Goal: Entertainment & Leisure: Consume media (video, audio)

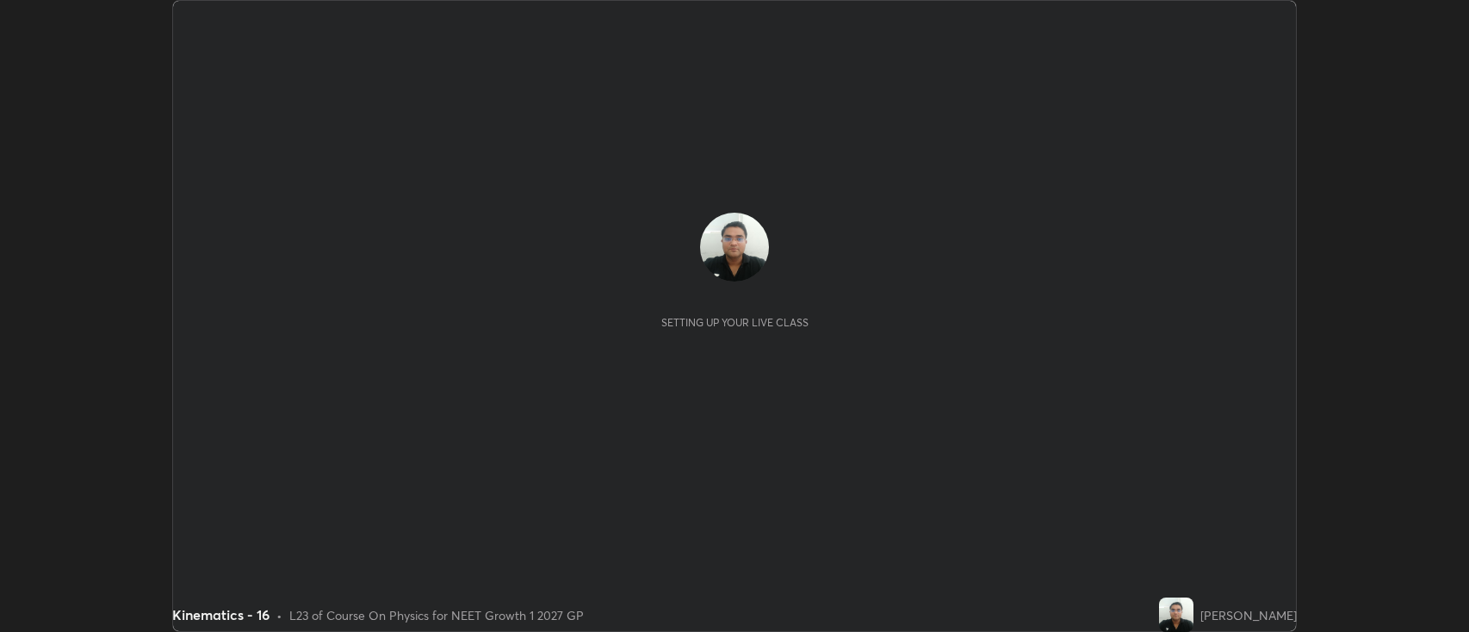
scroll to position [632, 1469]
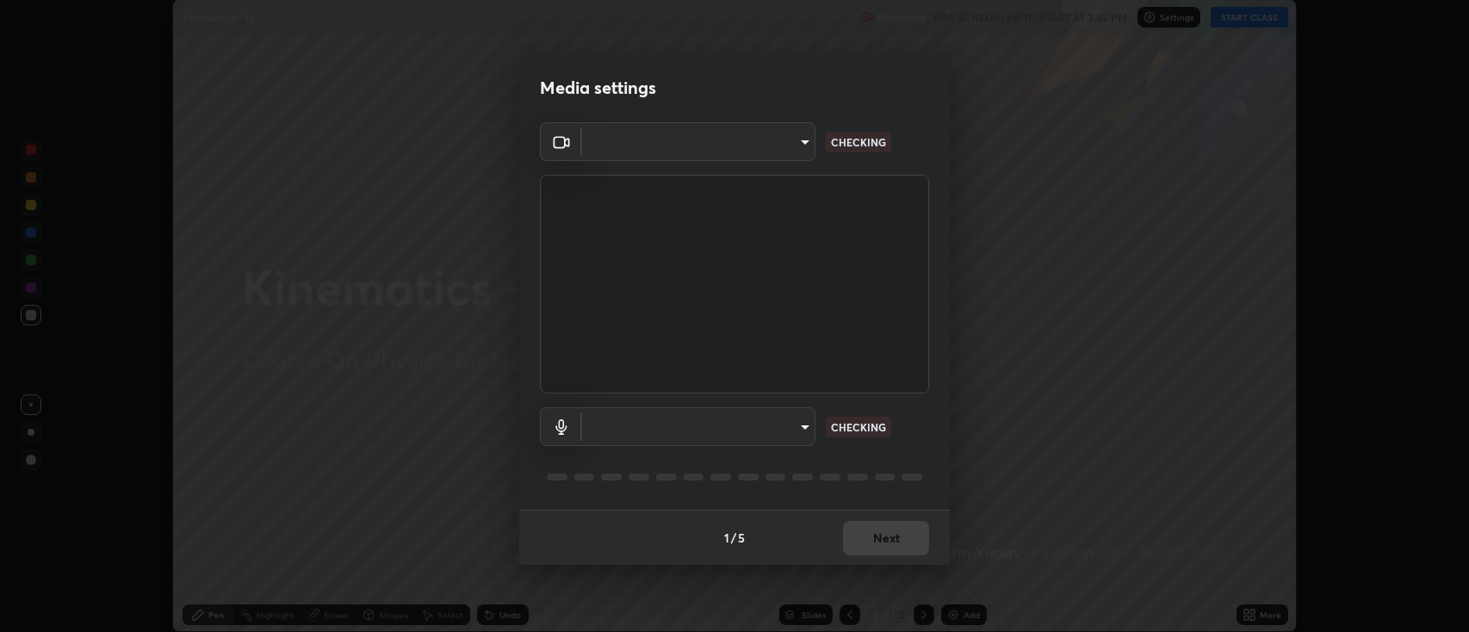
type input "2c539df44b605aa39b17bbacab34c2b800175de7e12b0f96efb5519cb0c2d180"
type input "default"
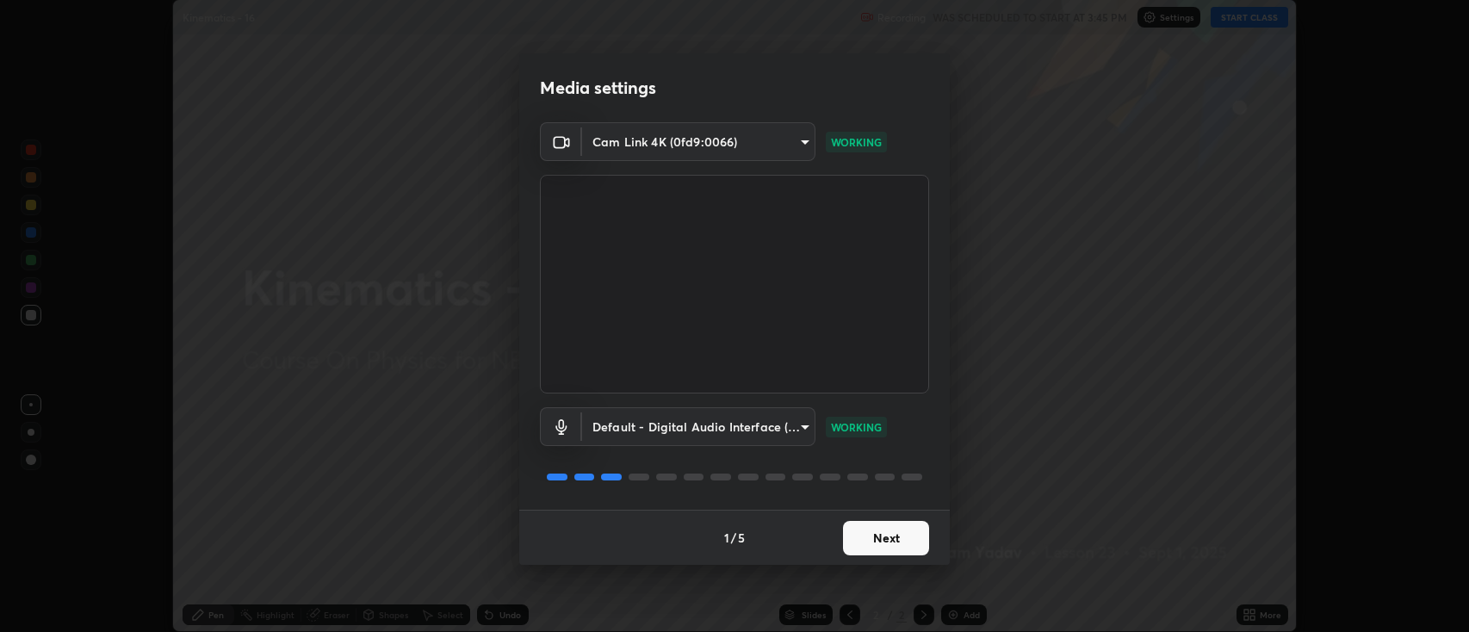
click at [889, 533] on button "Next" at bounding box center [886, 538] width 86 height 34
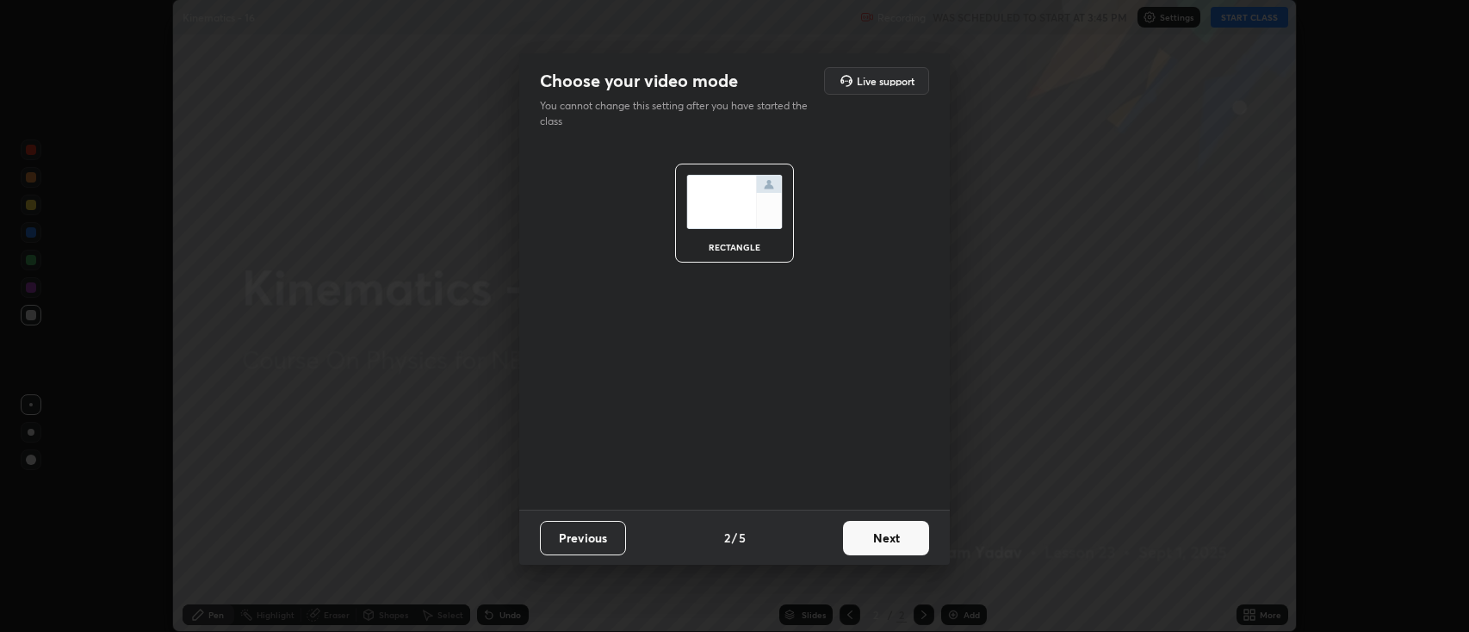
click at [885, 539] on button "Next" at bounding box center [886, 538] width 86 height 34
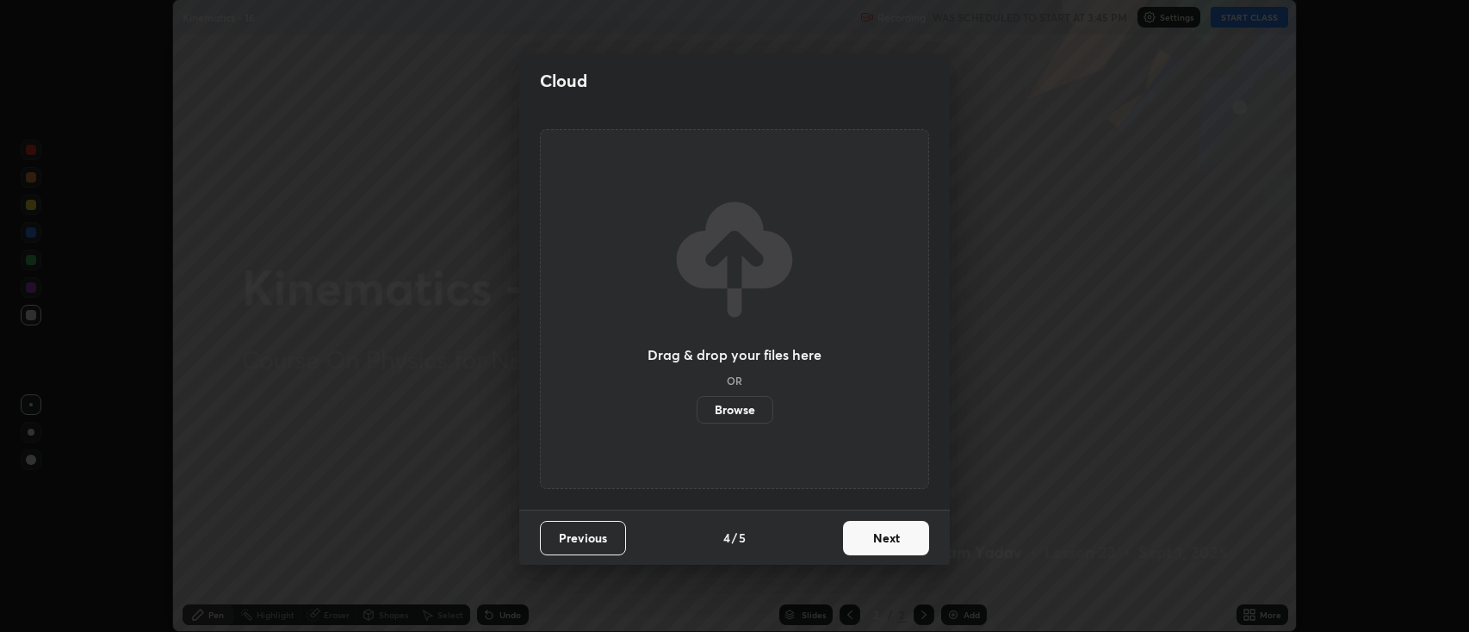
click at [890, 537] on button "Next" at bounding box center [886, 538] width 86 height 34
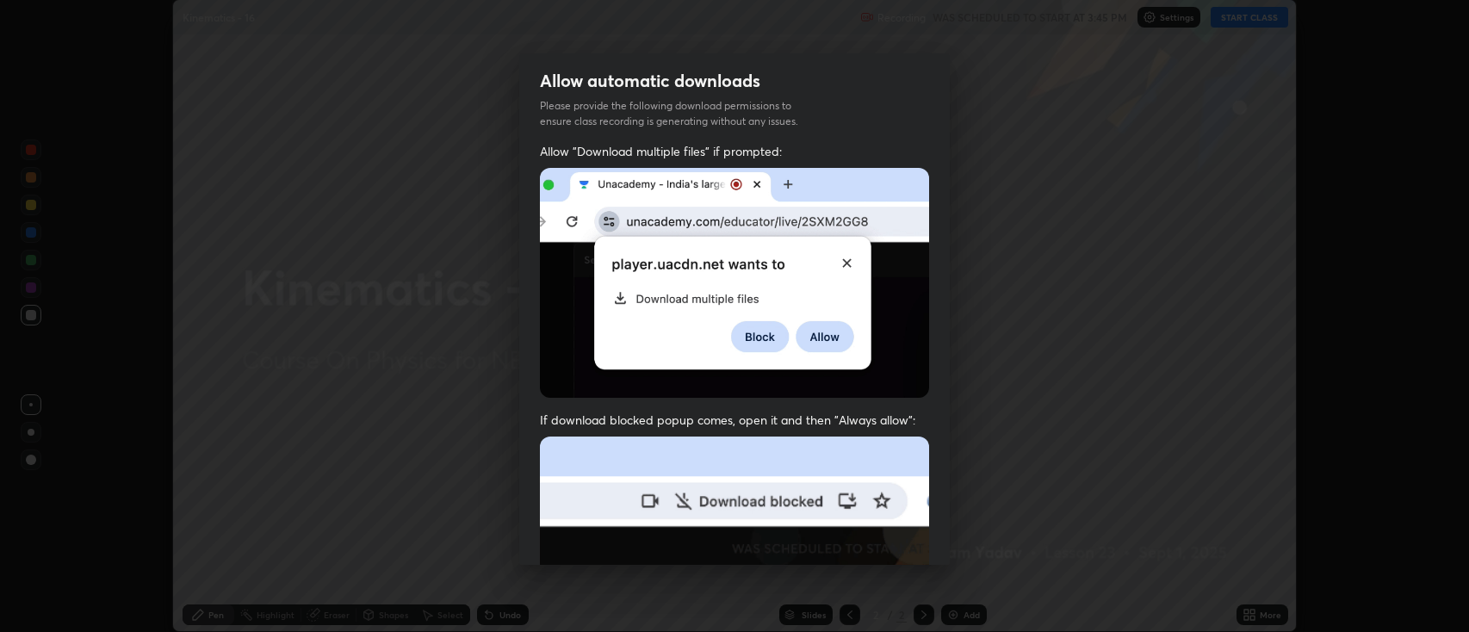
click at [897, 534] on img at bounding box center [734, 625] width 389 height 376
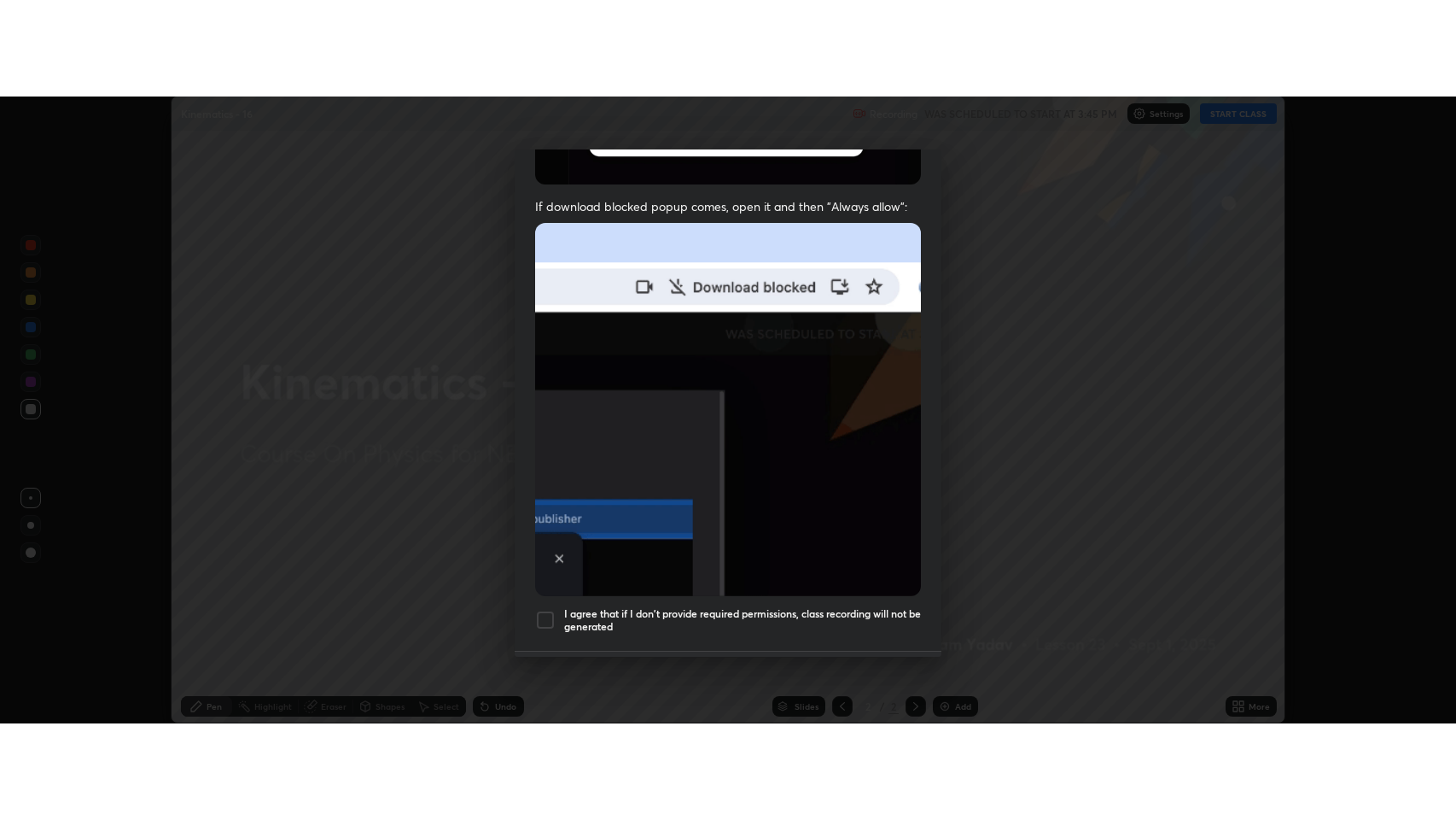
scroll to position [347, 0]
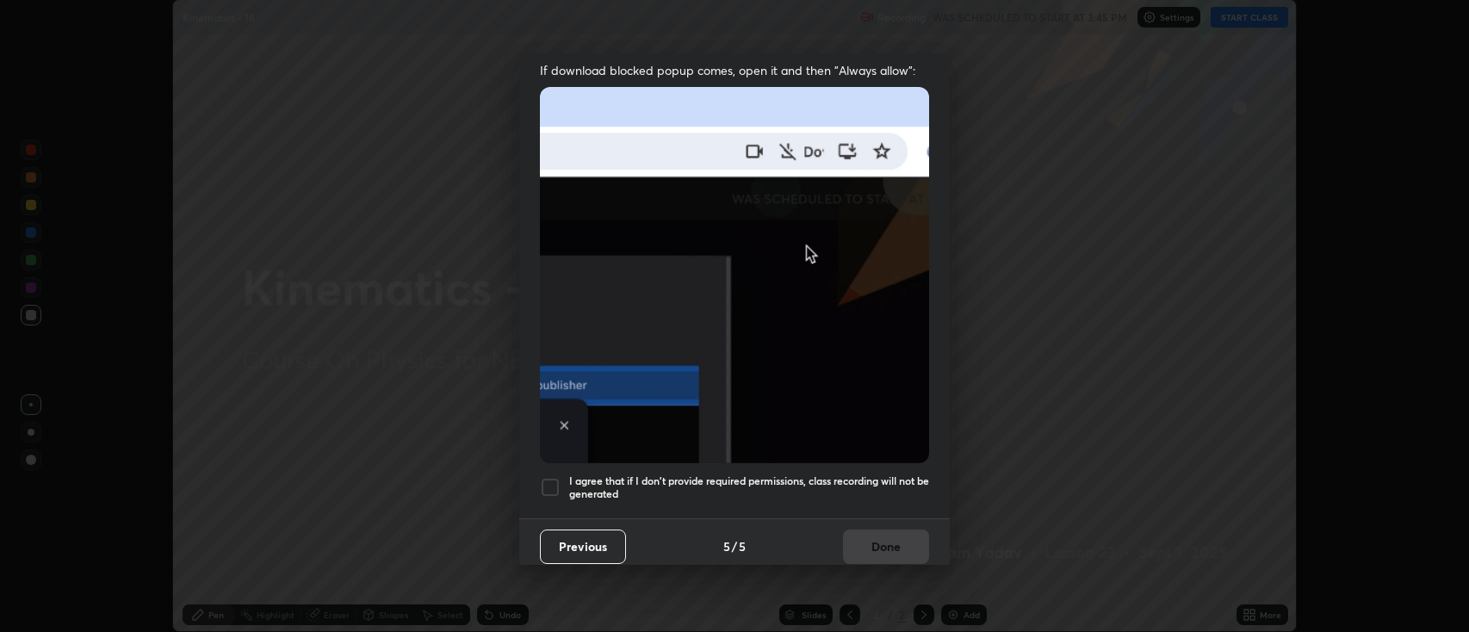
click at [547, 477] on div at bounding box center [550, 487] width 21 height 21
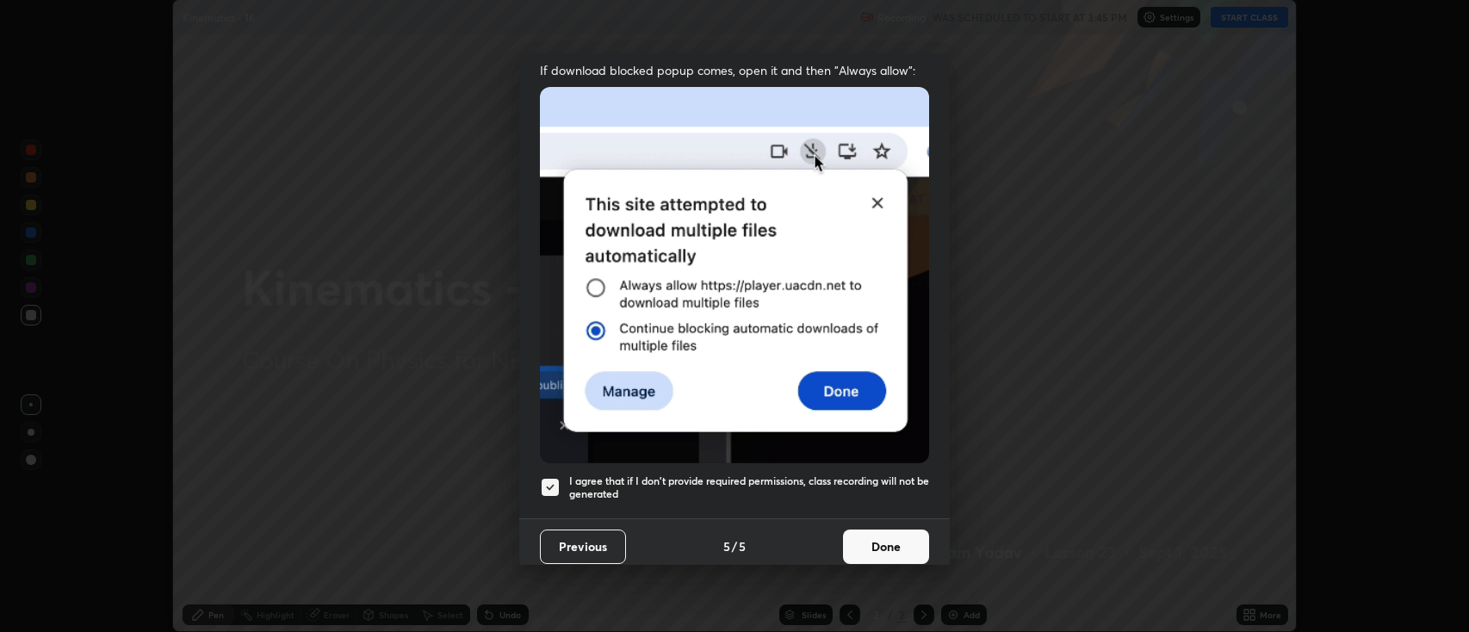
click at [878, 535] on button "Done" at bounding box center [886, 547] width 86 height 34
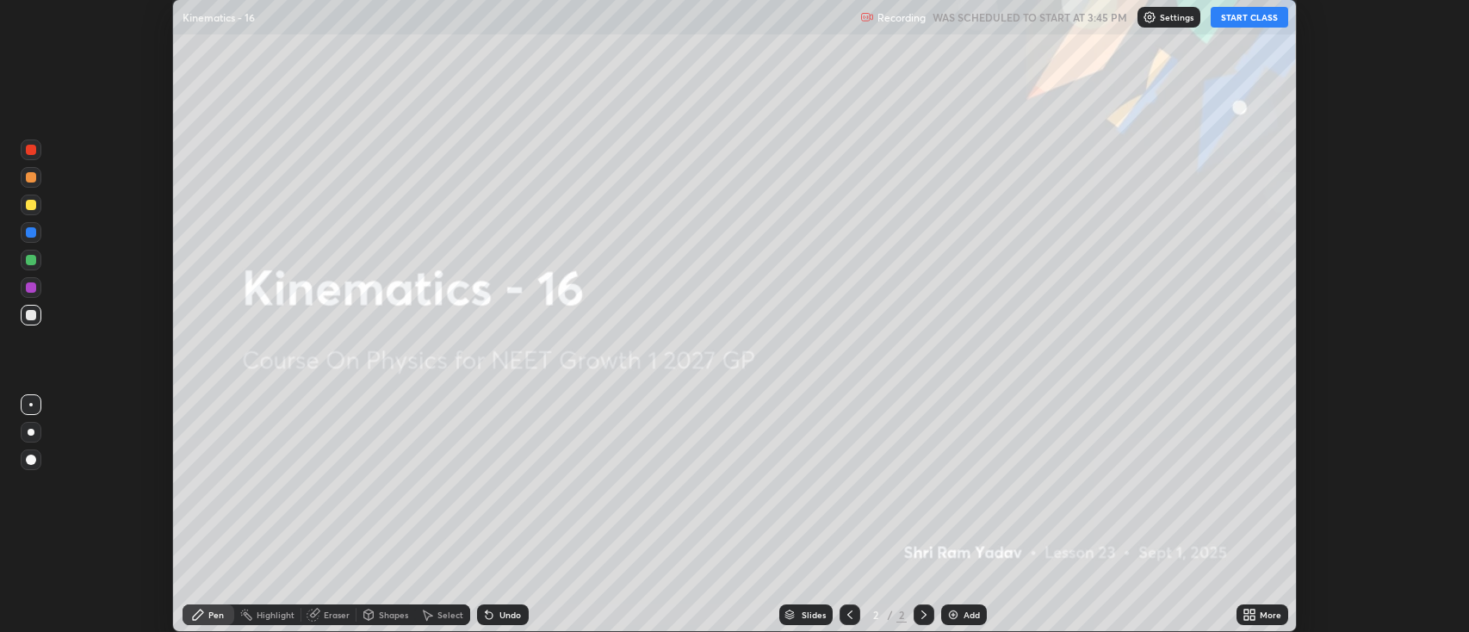
click at [1240, 22] on button "START CLASS" at bounding box center [1250, 17] width 78 height 21
click at [1264, 621] on div "More" at bounding box center [1263, 615] width 52 height 21
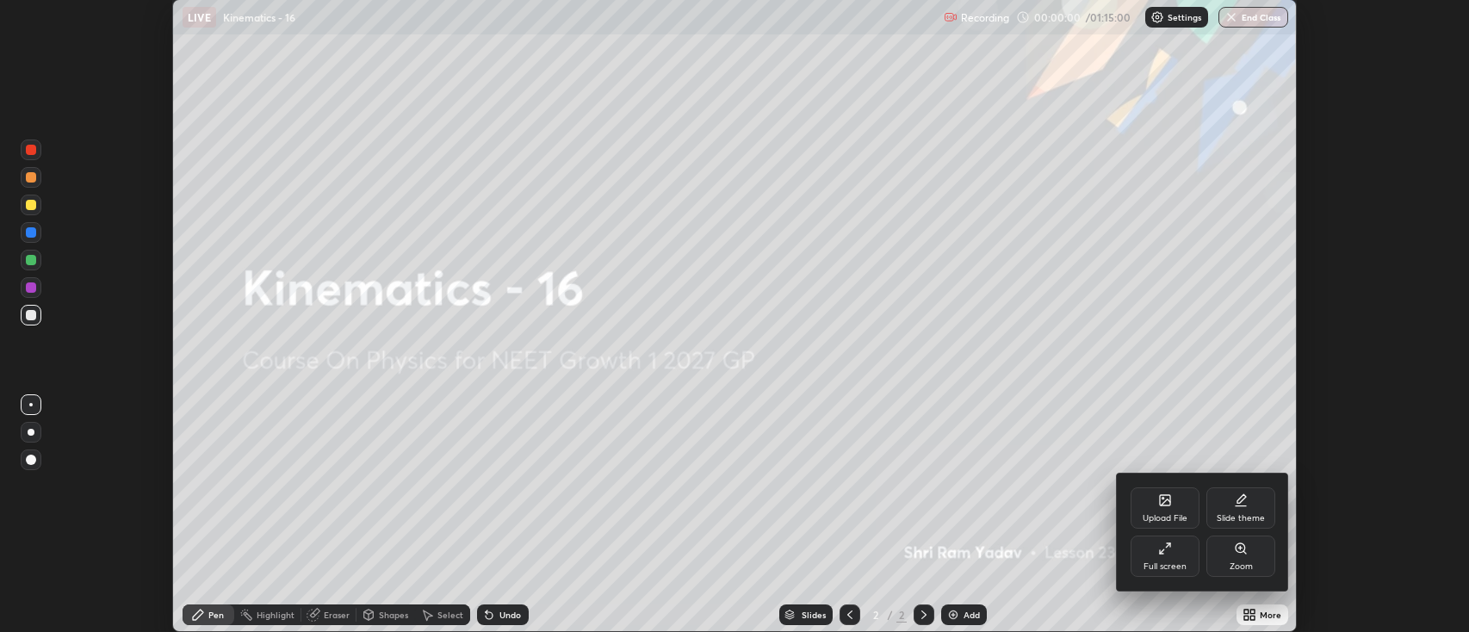
click at [1170, 562] on div "Full screen" at bounding box center [1165, 566] width 43 height 9
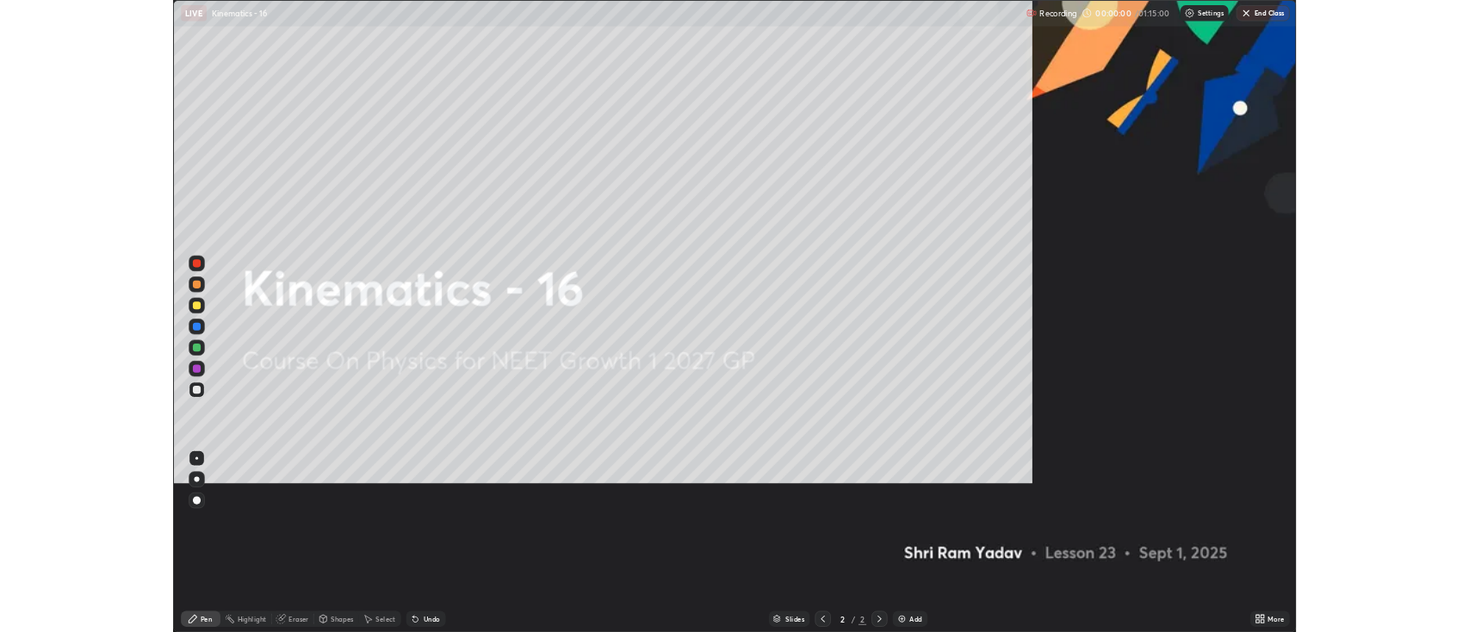
scroll to position [827, 1469]
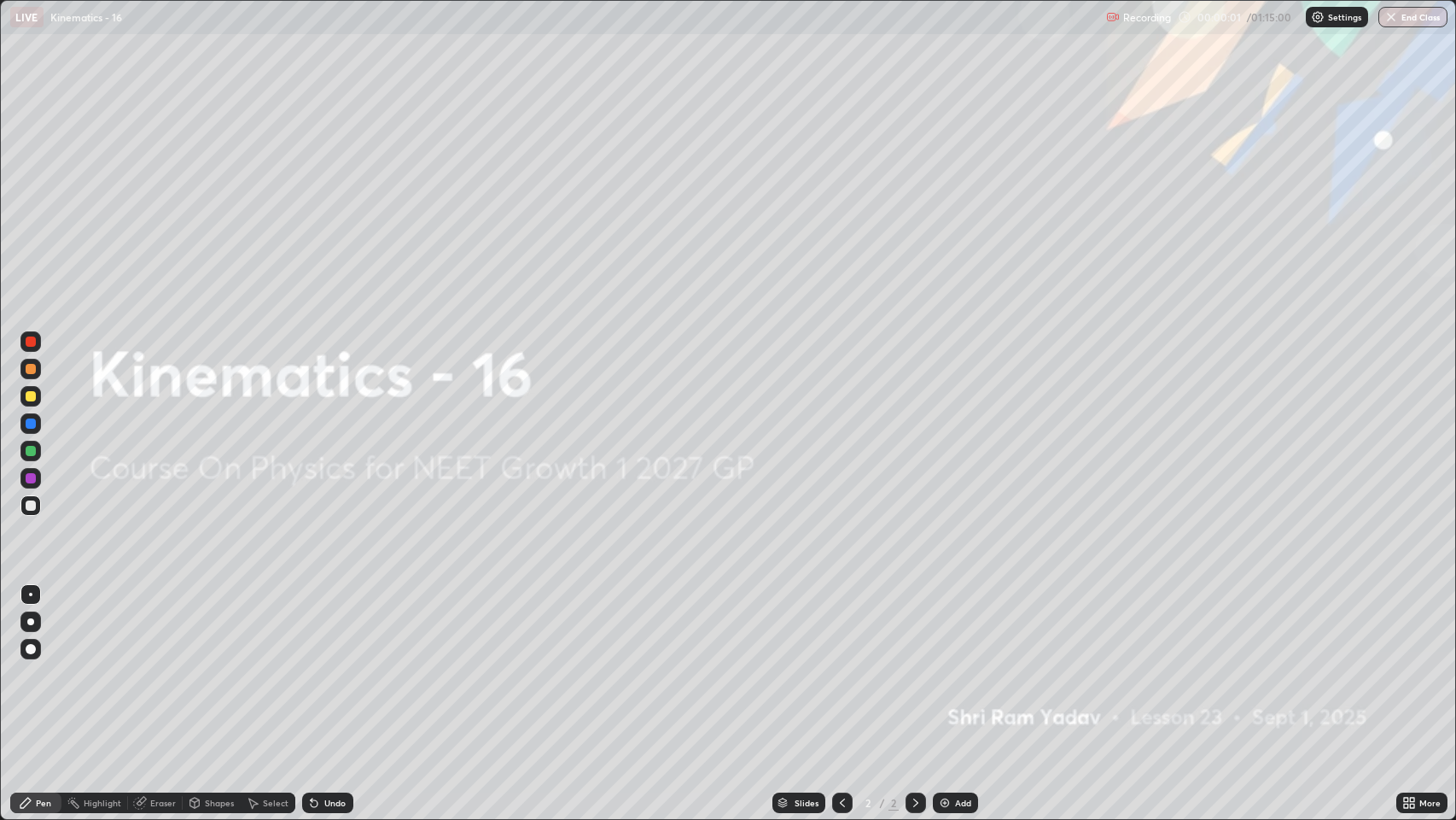
click at [955, 626] on div "Add" at bounding box center [963, 802] width 16 height 9
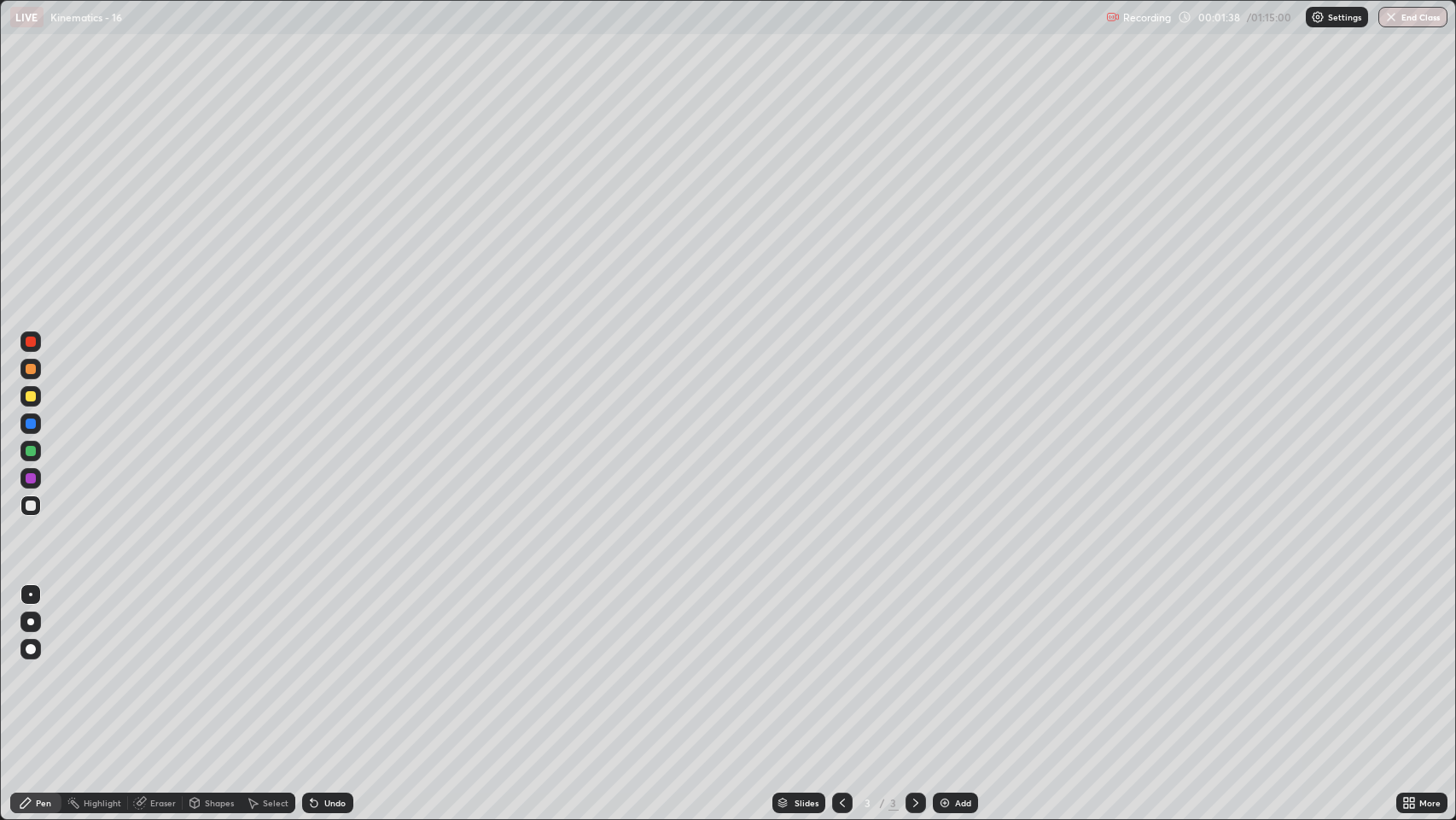
click at [30, 373] on div at bounding box center [31, 369] width 10 height 10
click at [324, 626] on div "Undo" at bounding box center [335, 802] width 22 height 9
click at [30, 508] on div at bounding box center [31, 506] width 10 height 10
click at [945, 626] on img at bounding box center [946, 803] width 14 height 14
click at [31, 370] on div at bounding box center [31, 369] width 10 height 10
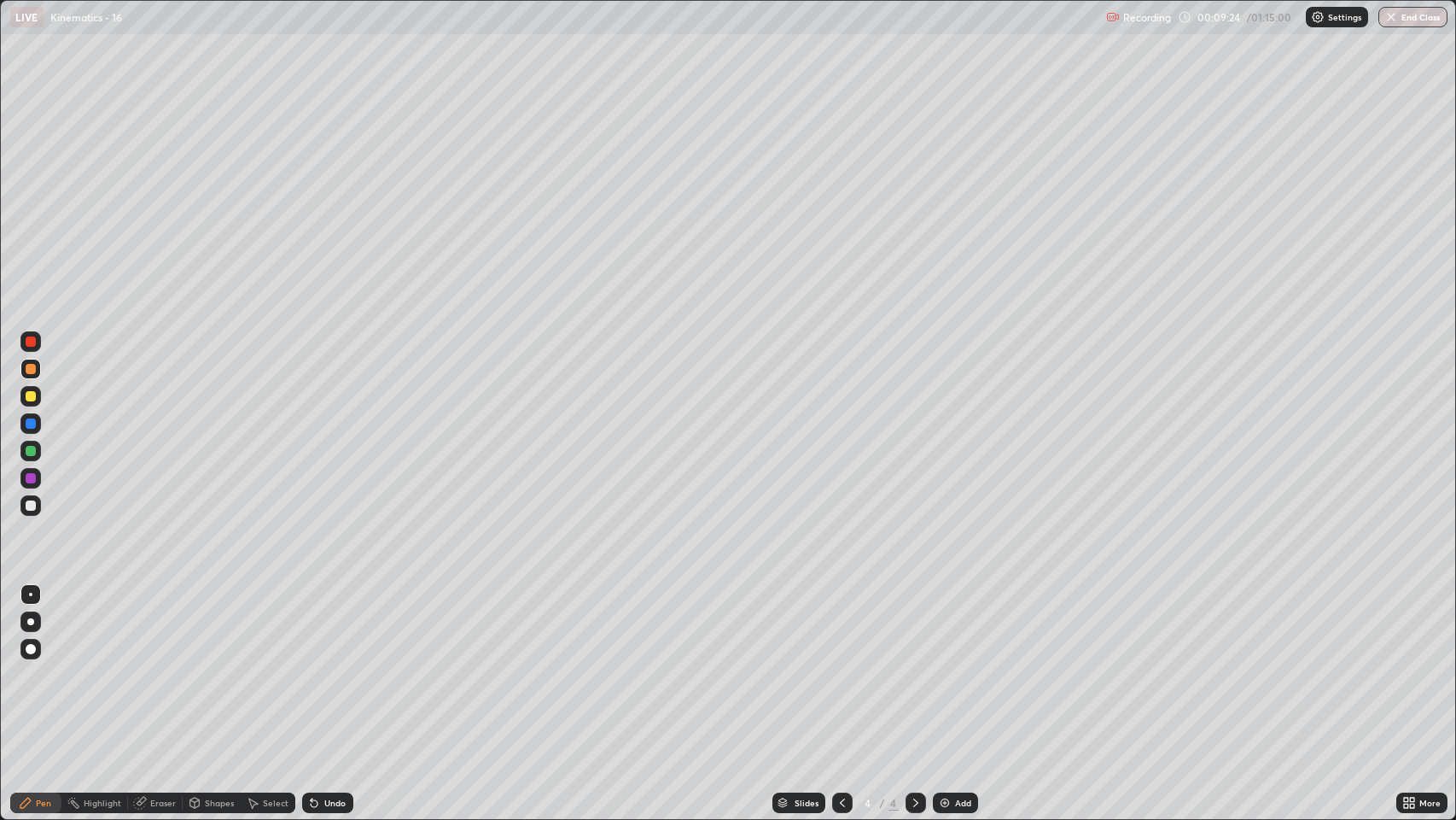
click at [31, 506] on div at bounding box center [31, 506] width 10 height 10
click at [328, 626] on div "Undo" at bounding box center [335, 802] width 22 height 9
click at [30, 477] on div at bounding box center [31, 478] width 10 height 10
click at [31, 479] on div at bounding box center [31, 478] width 10 height 10
click at [335, 626] on div "Undo" at bounding box center [335, 802] width 22 height 9
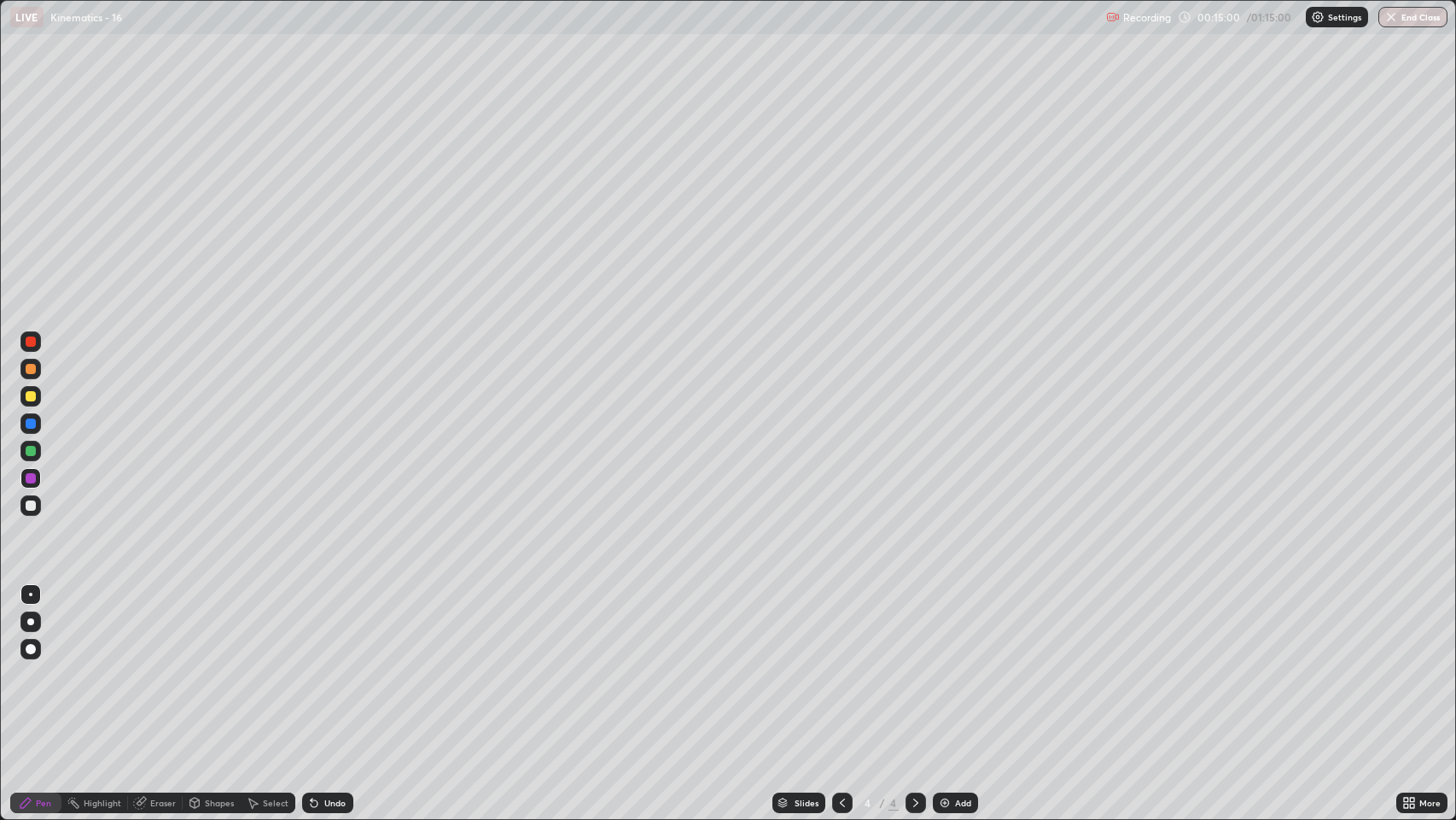
click at [330, 626] on div "Undo" at bounding box center [335, 802] width 22 height 9
click at [325, 626] on div "Undo" at bounding box center [335, 802] width 22 height 9
click at [952, 626] on div "Add" at bounding box center [955, 802] width 46 height 21
click at [31, 369] on div at bounding box center [31, 369] width 10 height 10
click at [32, 506] on div at bounding box center [31, 506] width 10 height 10
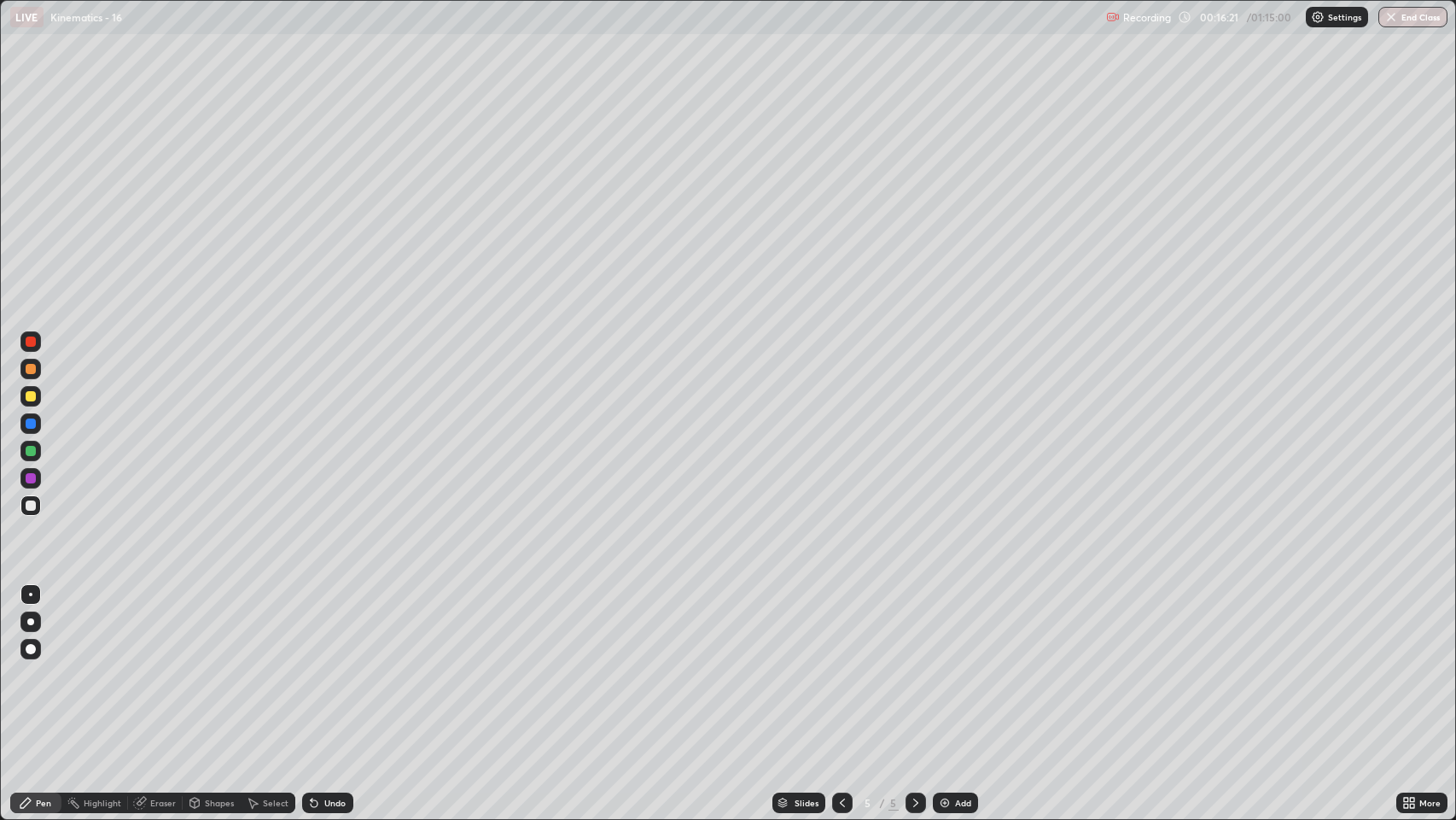
click at [29, 397] on div at bounding box center [31, 396] width 10 height 10
click at [31, 369] on div at bounding box center [31, 369] width 10 height 10
click at [942, 626] on img at bounding box center [946, 803] width 14 height 14
click at [28, 505] on div at bounding box center [31, 506] width 10 height 10
click at [30, 474] on div at bounding box center [31, 478] width 10 height 10
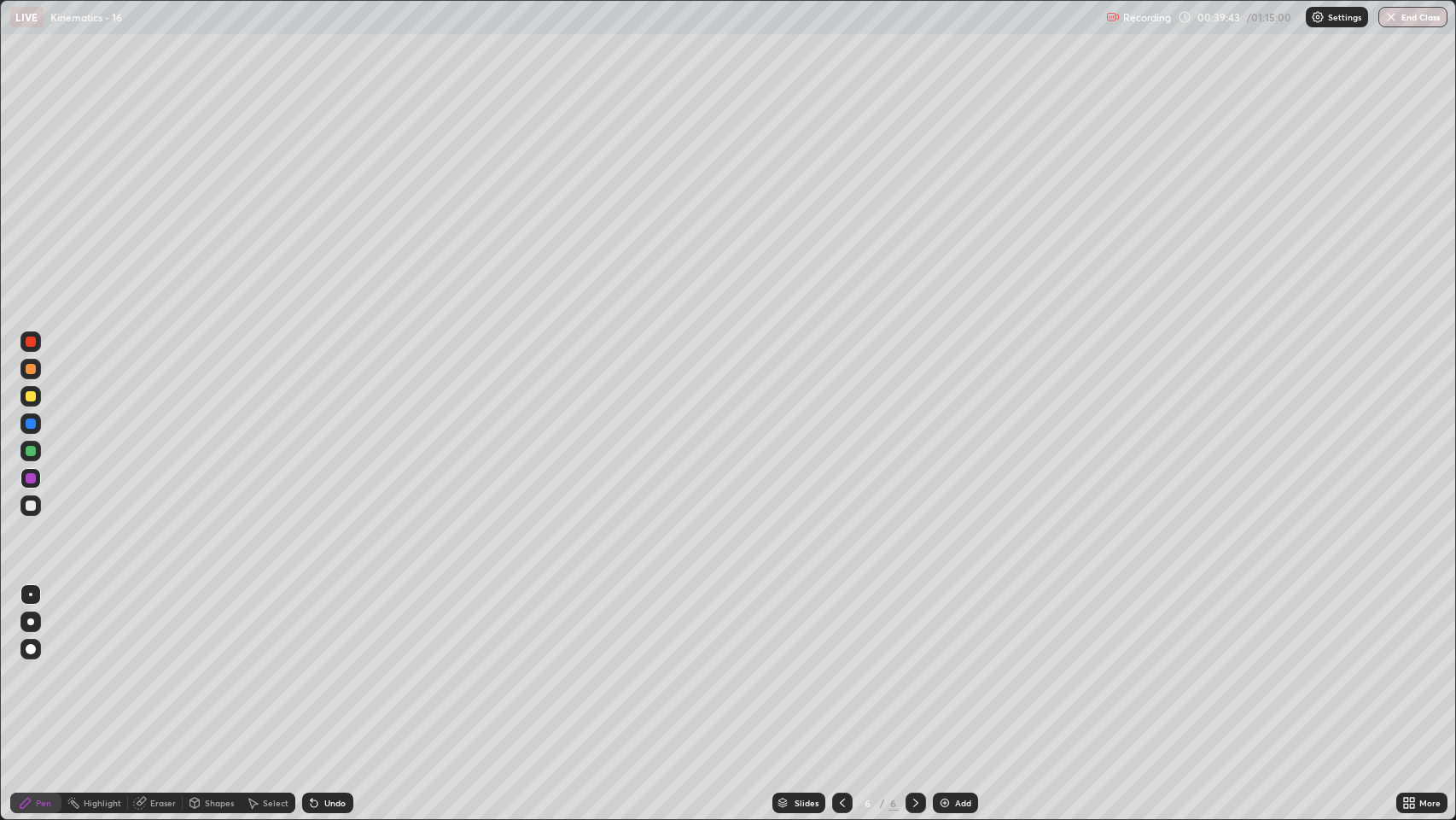
click at [952, 626] on div "Add" at bounding box center [955, 802] width 46 height 21
click at [28, 366] on div at bounding box center [31, 369] width 10 height 10
click at [29, 395] on div at bounding box center [31, 396] width 10 height 10
click at [26, 480] on div at bounding box center [31, 478] width 10 height 10
click at [952, 626] on div "Add" at bounding box center [955, 802] width 46 height 21
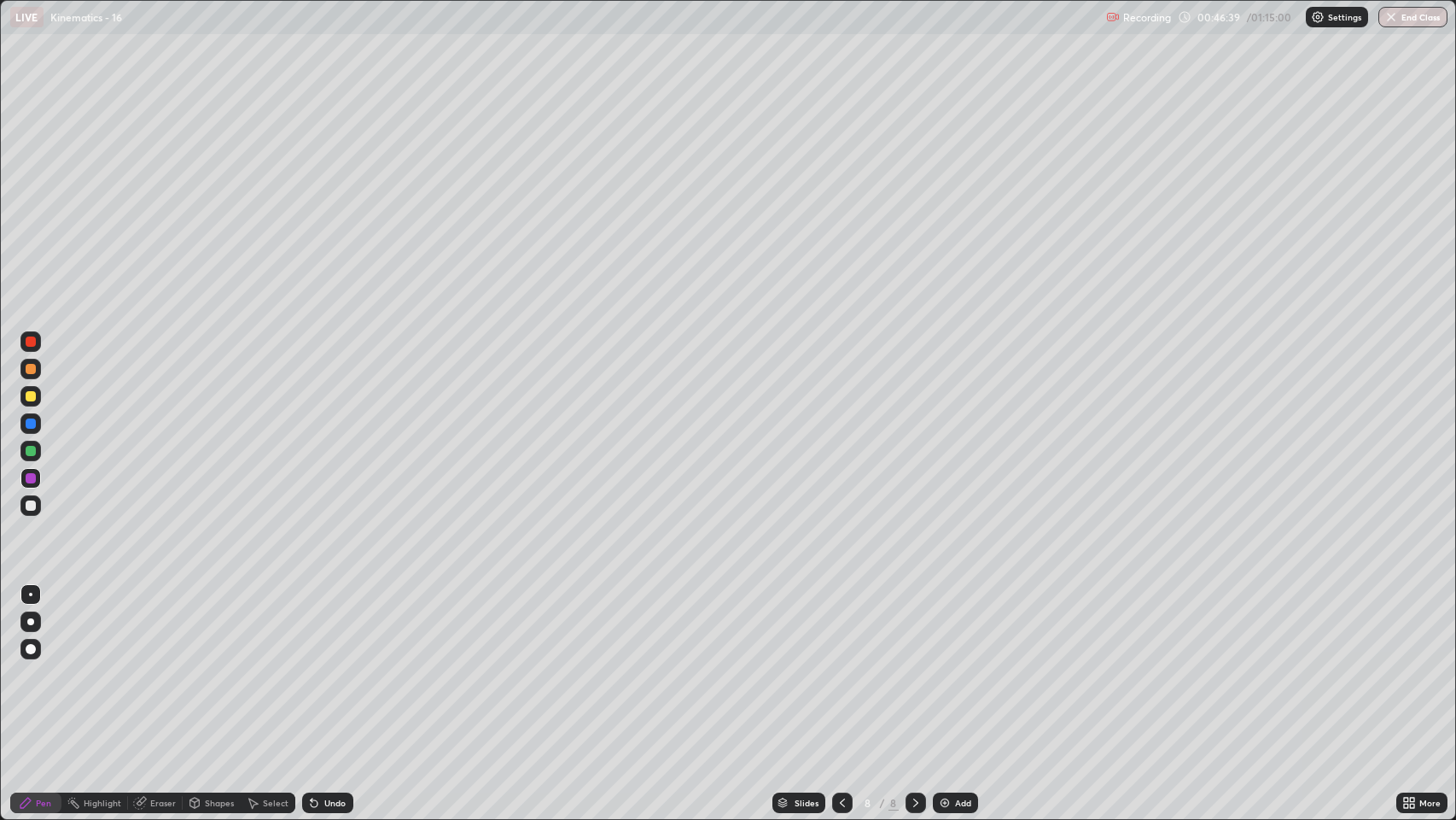
click at [31, 372] on div at bounding box center [31, 369] width 10 height 10
click at [34, 427] on div at bounding box center [31, 423] width 10 height 10
click at [25, 365] on div at bounding box center [31, 369] width 21 height 21
click at [327, 626] on div "Undo" at bounding box center [335, 802] width 22 height 9
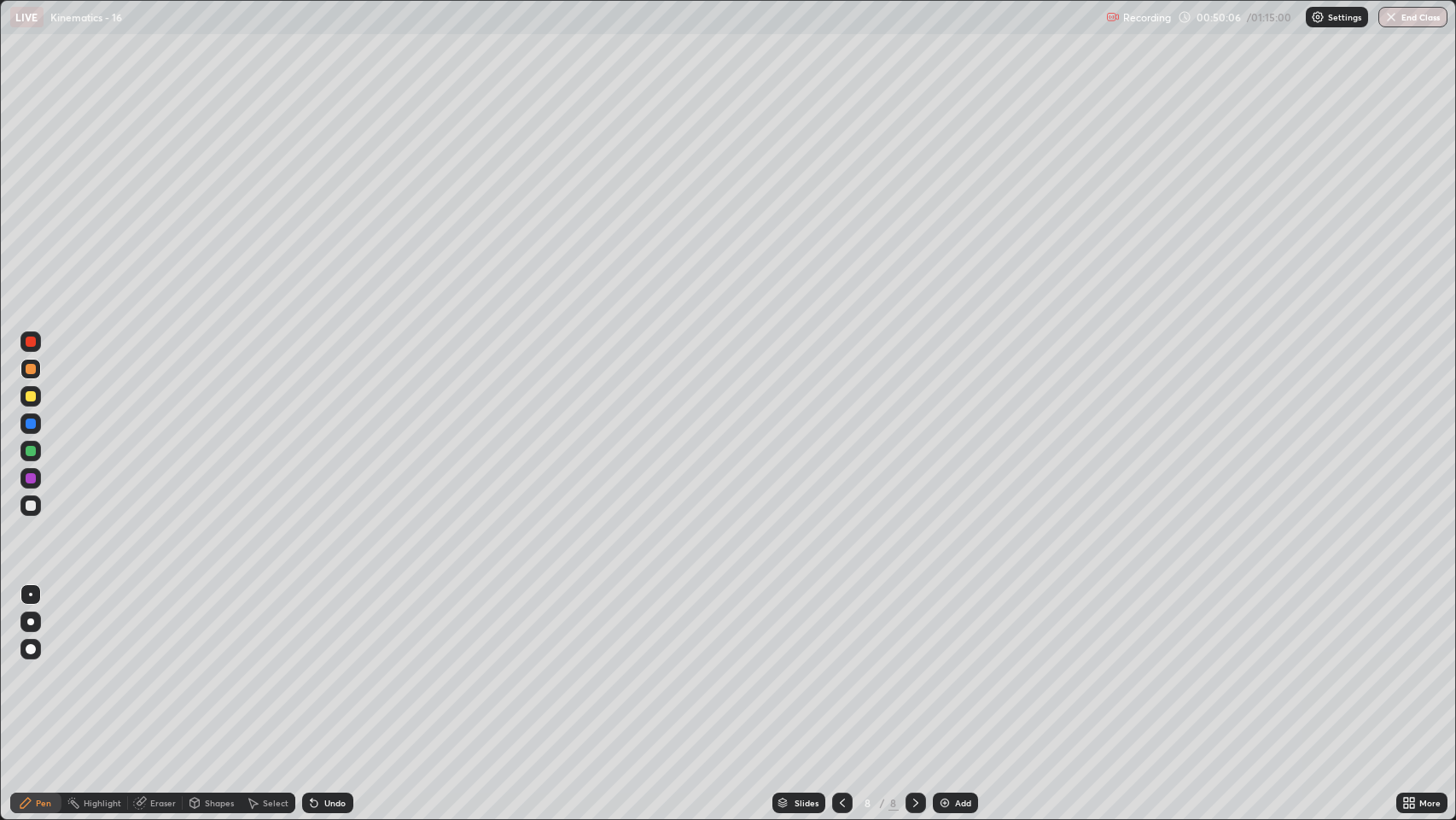
click at [28, 421] on div at bounding box center [31, 423] width 10 height 10
click at [31, 373] on div at bounding box center [31, 369] width 10 height 10
click at [34, 508] on div at bounding box center [31, 506] width 10 height 10
click at [328, 626] on div "Undo" at bounding box center [335, 802] width 22 height 9
click at [31, 425] on div at bounding box center [31, 423] width 10 height 10
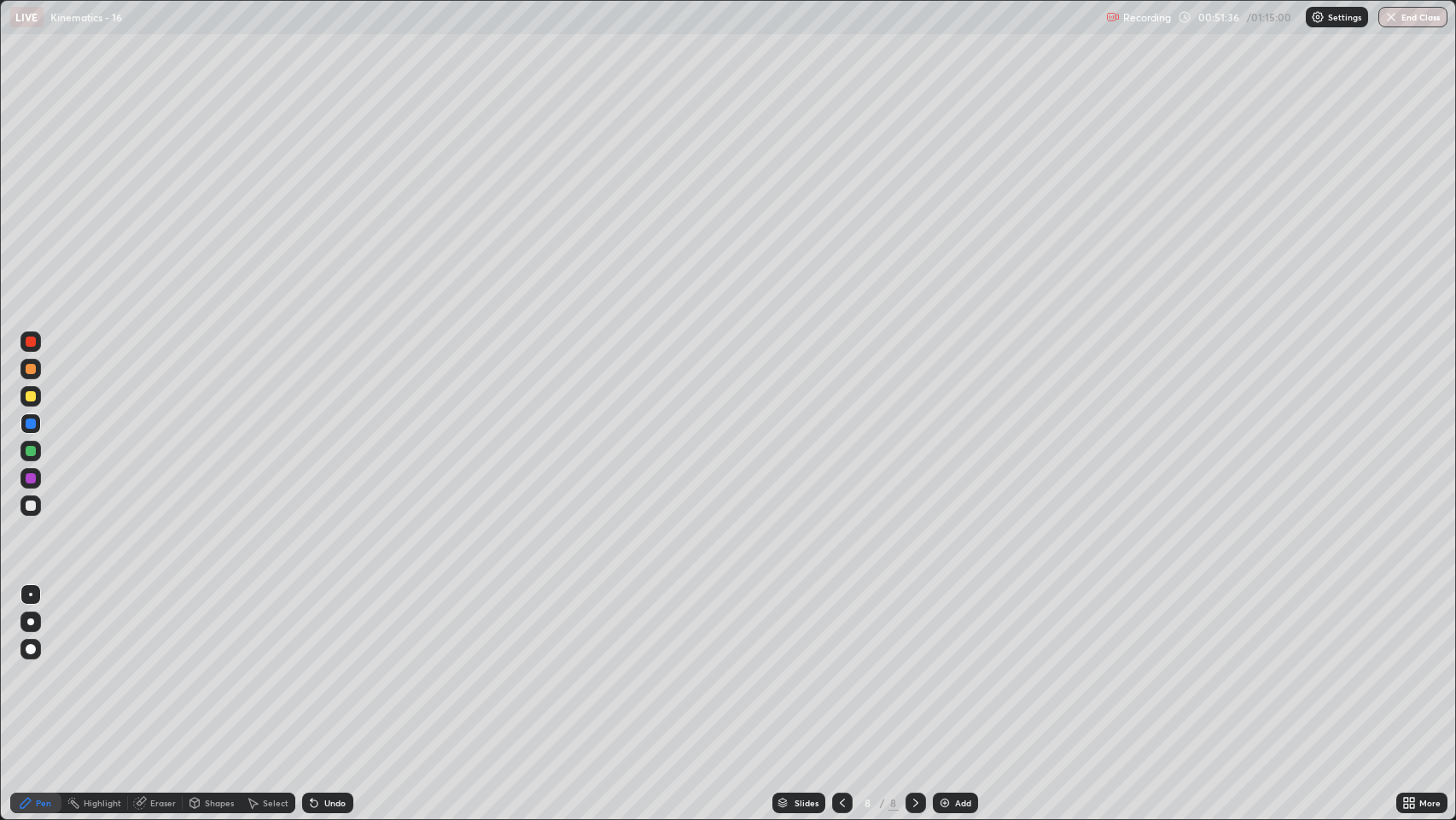
click at [31, 451] on div at bounding box center [31, 451] width 10 height 10
click at [31, 369] on div at bounding box center [31, 369] width 10 height 10
click at [332, 626] on div "Undo" at bounding box center [335, 802] width 22 height 9
click at [25, 478] on div at bounding box center [31, 478] width 21 height 21
click at [327, 626] on div "Undo" at bounding box center [335, 802] width 22 height 9
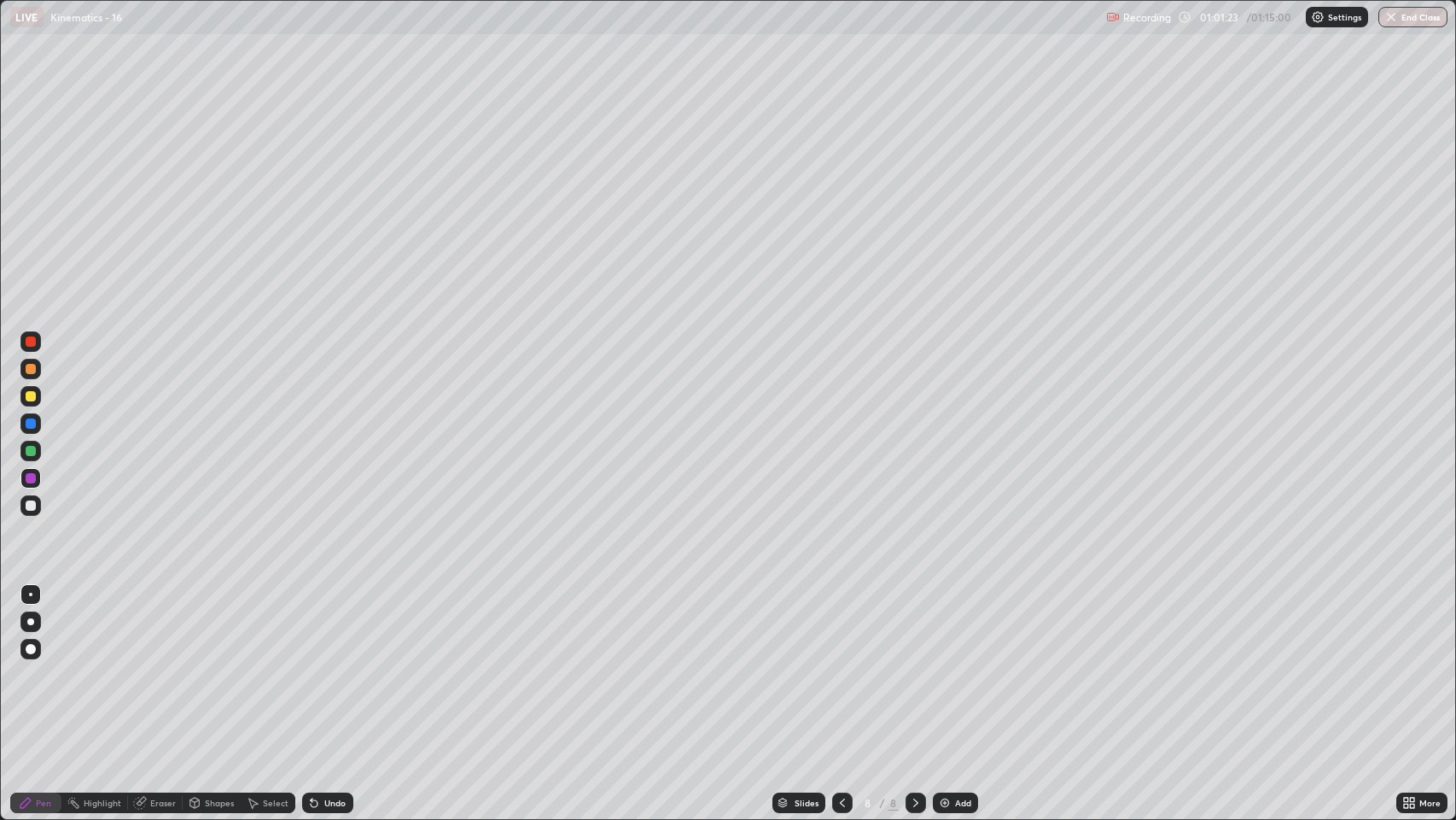
click at [944, 626] on img at bounding box center [946, 803] width 14 height 14
click at [31, 373] on div at bounding box center [31, 369] width 10 height 10
click at [25, 426] on div at bounding box center [31, 423] width 21 height 21
click at [27, 367] on div at bounding box center [31, 369] width 10 height 10
click at [30, 503] on div at bounding box center [31, 506] width 10 height 10
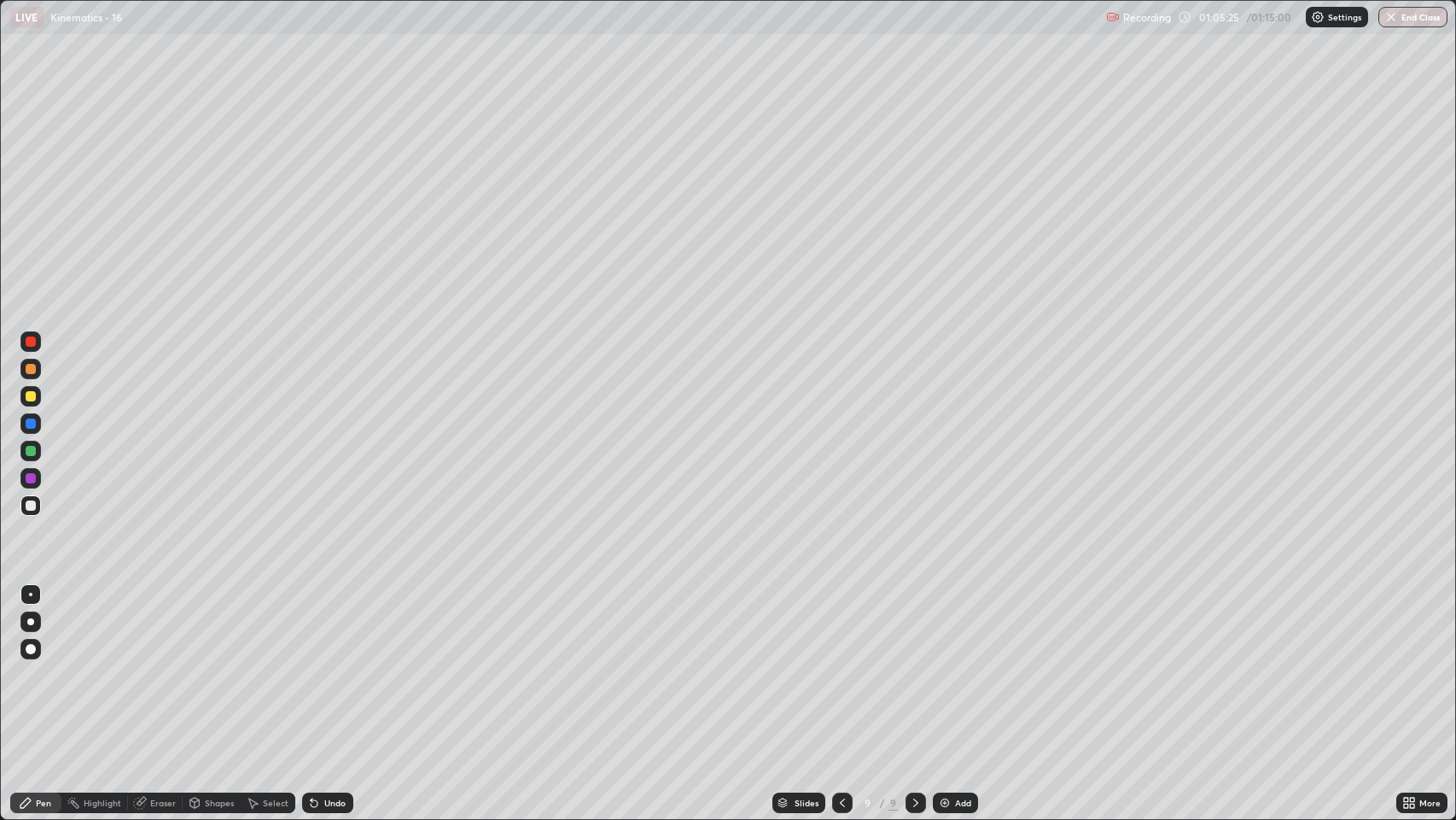
click at [28, 368] on div at bounding box center [31, 369] width 10 height 10
click at [31, 505] on div at bounding box center [31, 506] width 10 height 10
click at [29, 451] on div at bounding box center [31, 451] width 10 height 10
click at [28, 366] on div at bounding box center [31, 369] width 10 height 10
click at [336, 626] on div "Undo" at bounding box center [335, 802] width 22 height 9
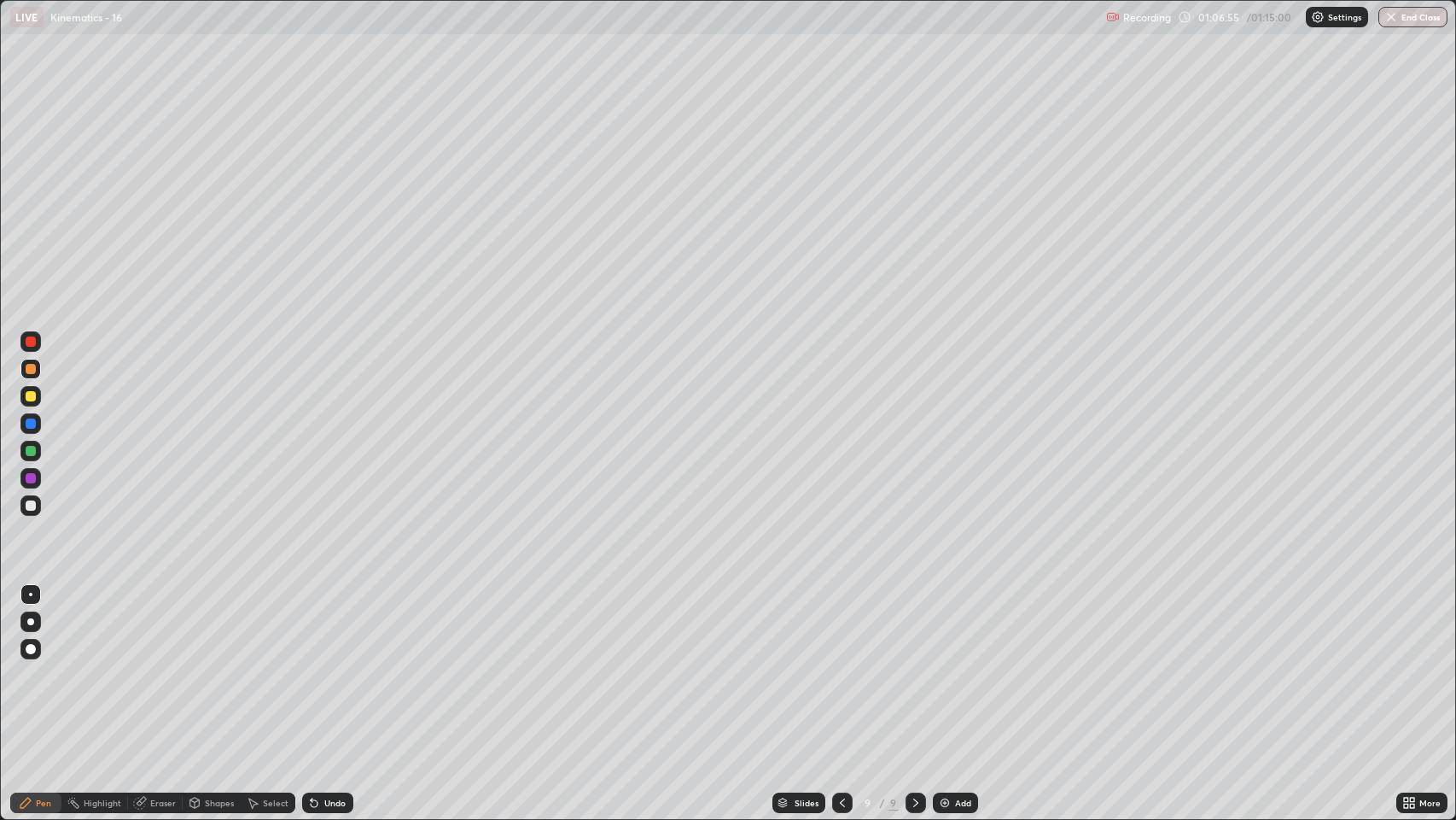
click at [29, 506] on div at bounding box center [31, 506] width 10 height 10
click at [31, 478] on div at bounding box center [31, 478] width 10 height 10
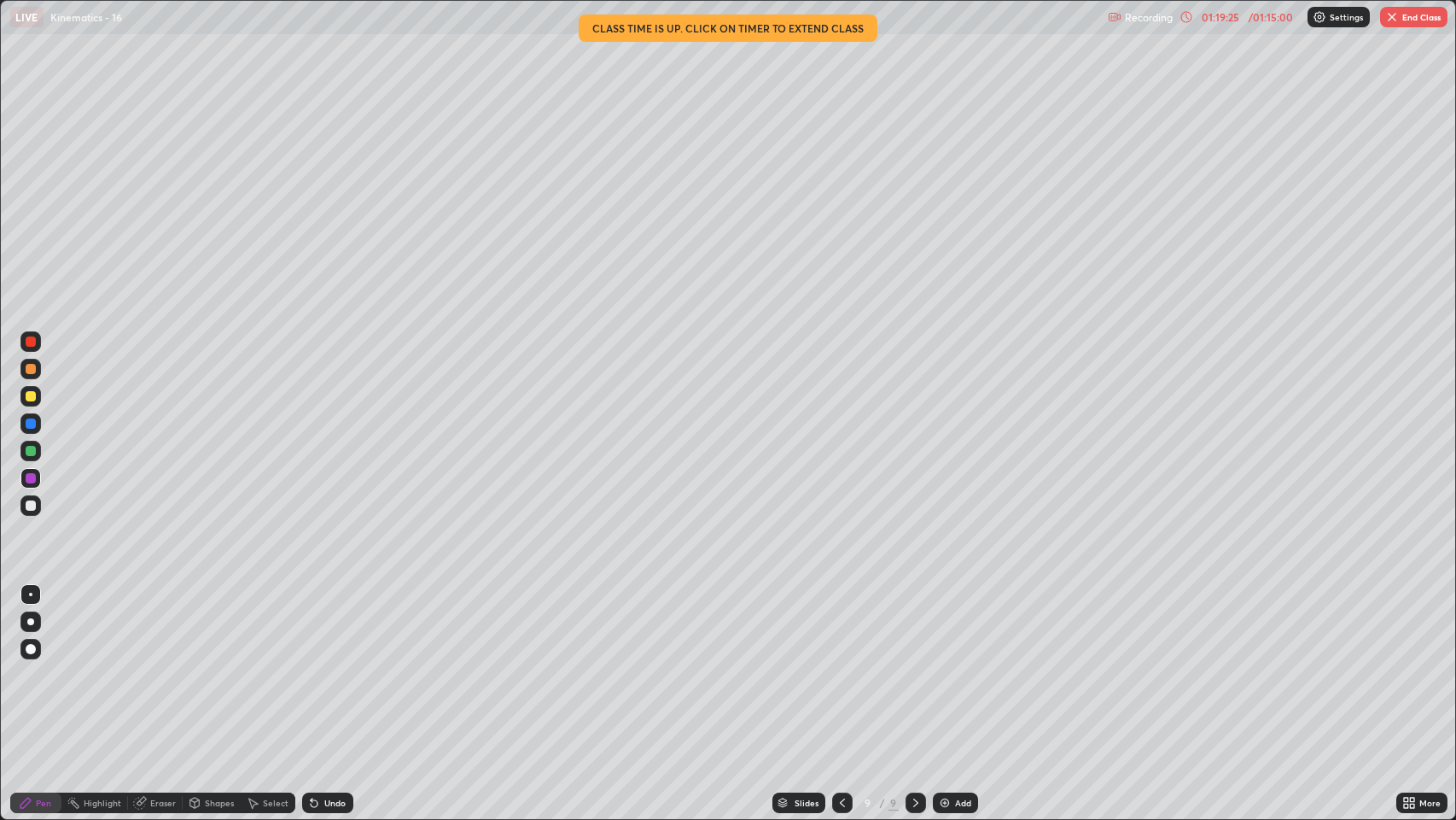
click at [1407, 17] on button "End Class" at bounding box center [1414, 17] width 67 height 21
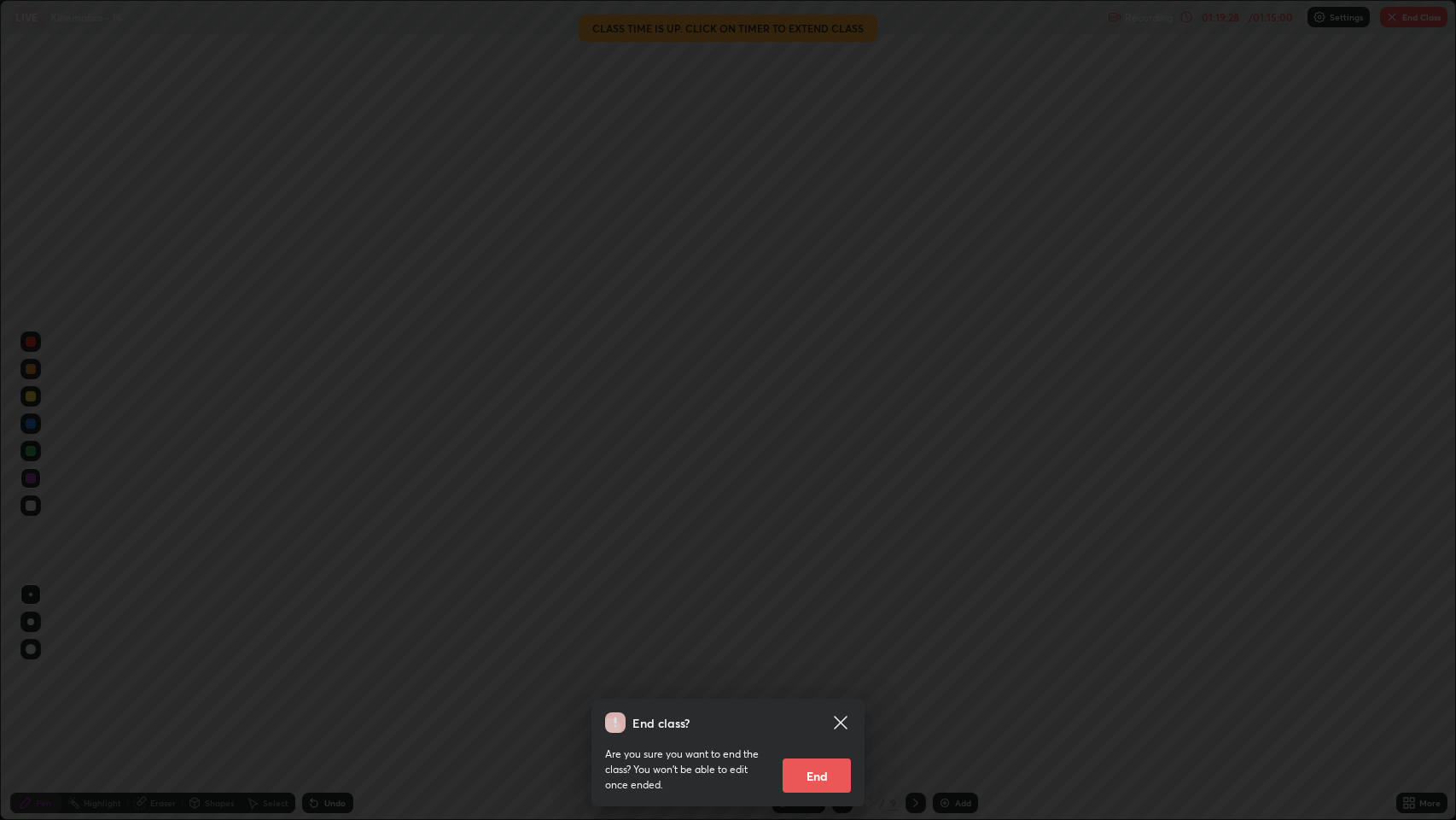
click at [816, 626] on button "End" at bounding box center [817, 775] width 68 height 34
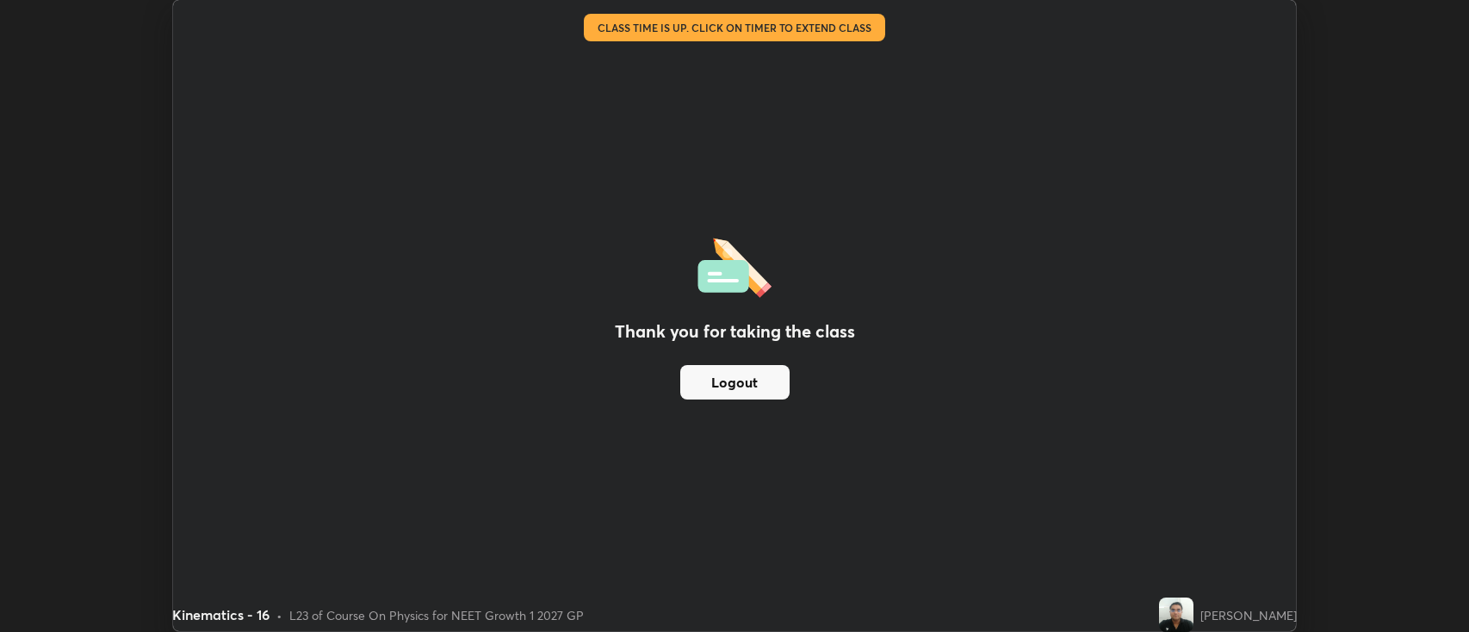
scroll to position [85495, 84658]
